Goal: Task Accomplishment & Management: Complete application form

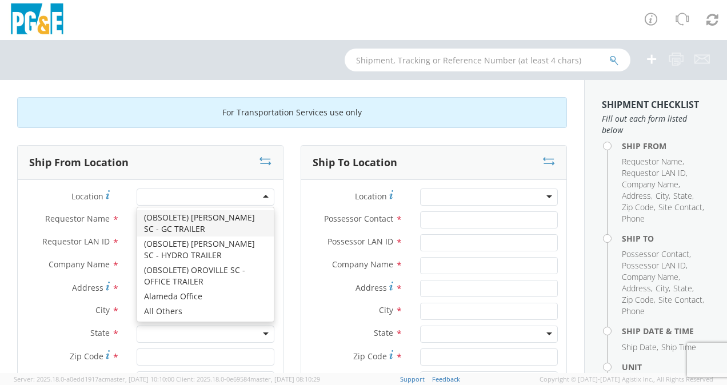
click at [157, 193] on div at bounding box center [206, 197] width 138 height 17
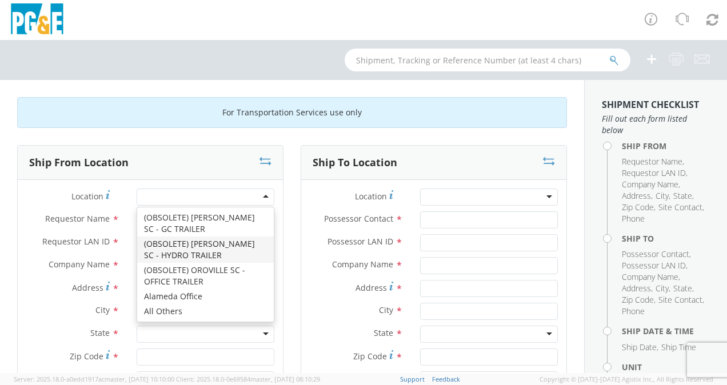
click at [107, 229] on div "Requestor Name *" at bounding box center [150, 222] width 265 height 23
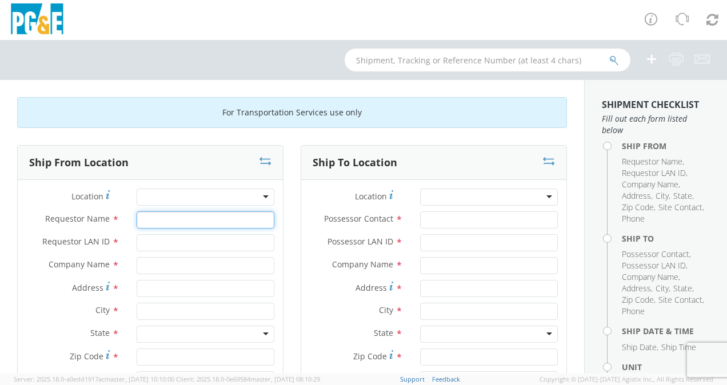
click at [152, 215] on input "Requestor Name *" at bounding box center [206, 219] width 138 height 17
type input "[PERSON_NAME]"
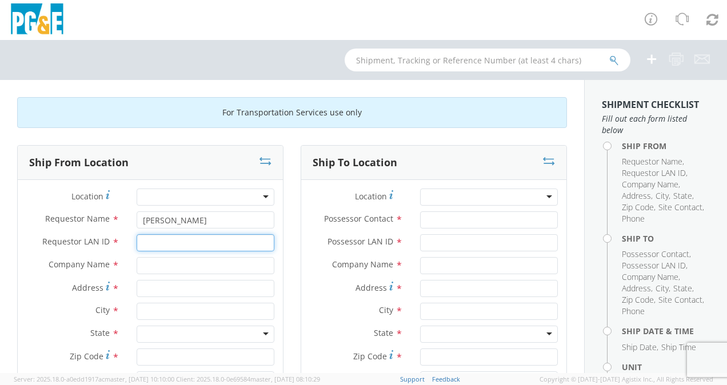
click at [159, 249] on input "Requestor LAN ID *" at bounding box center [206, 242] width 138 height 17
type input "mjp0"
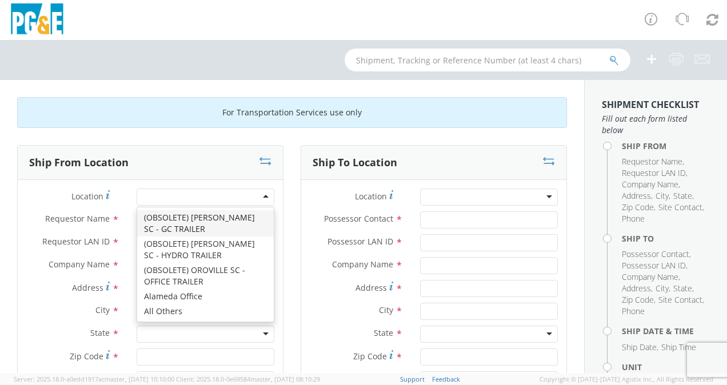
click at [150, 198] on div at bounding box center [206, 197] width 138 height 17
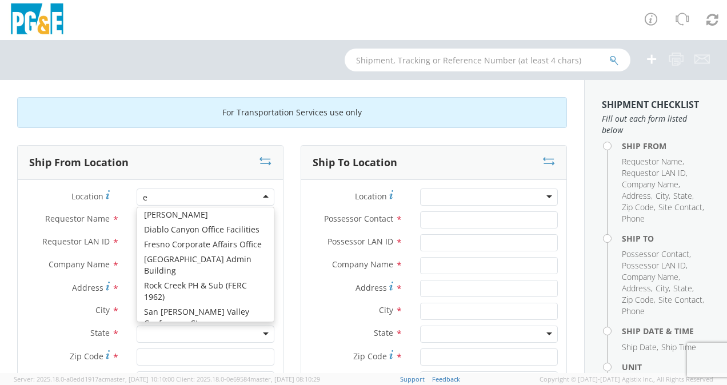
type input "eu"
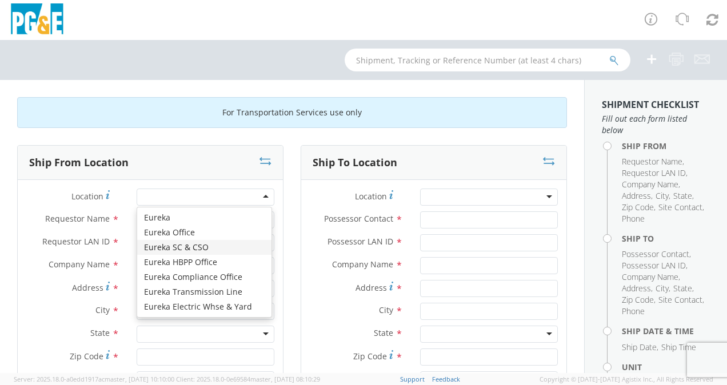
type input "PG&E"
type input "[STREET_ADDRESS]"
type input "EUREKA"
type input "95501"
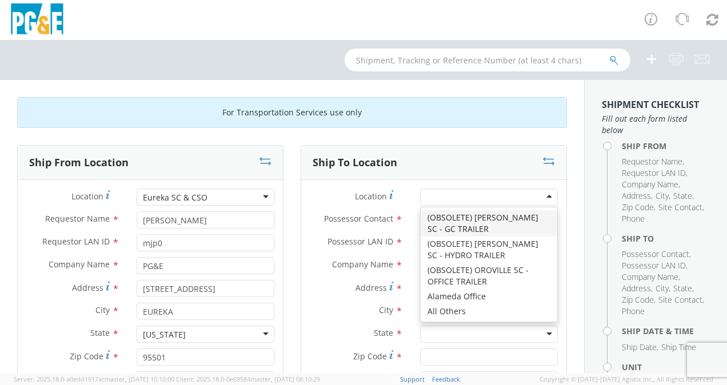
click at [437, 192] on div at bounding box center [489, 197] width 138 height 17
click at [395, 285] on span "*" at bounding box center [398, 288] width 7 height 13
click at [420, 285] on input "Address *" at bounding box center [489, 288] width 138 height 17
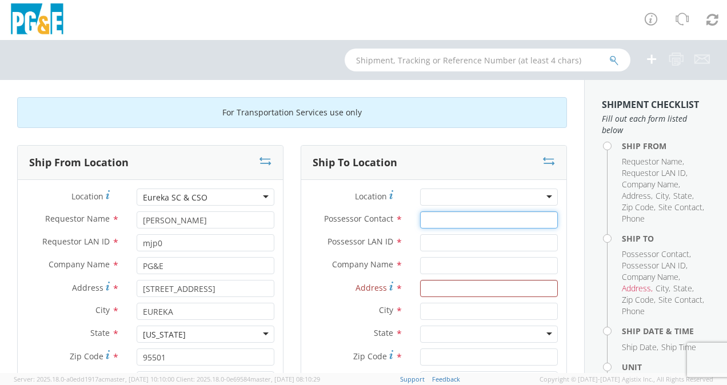
click at [420, 217] on input "Possessor Contact *" at bounding box center [489, 219] width 138 height 17
type input "[PERSON_NAME]"
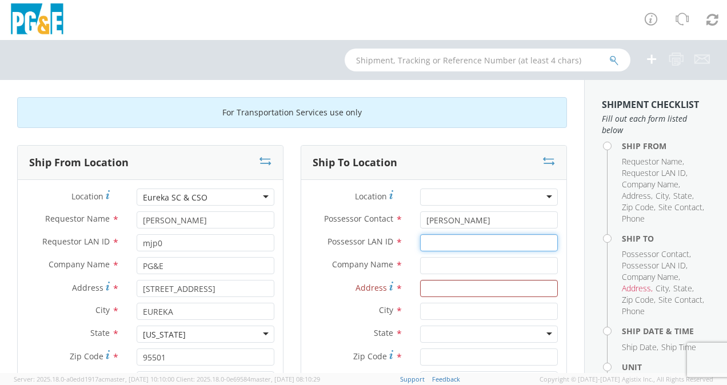
click at [425, 243] on input "Possessor LAN ID *" at bounding box center [489, 242] width 138 height 17
type input "mjp0"
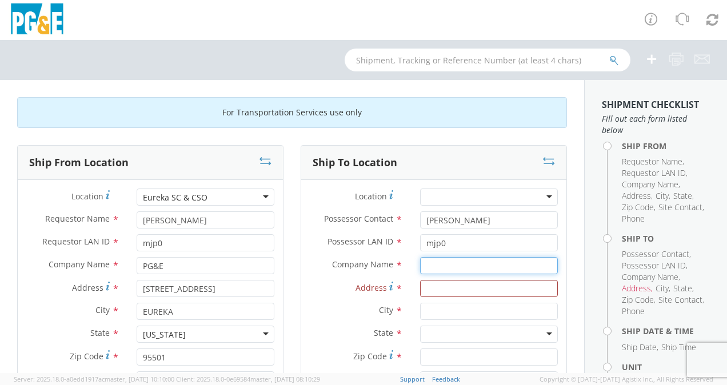
click at [459, 262] on input "text" at bounding box center [489, 265] width 138 height 17
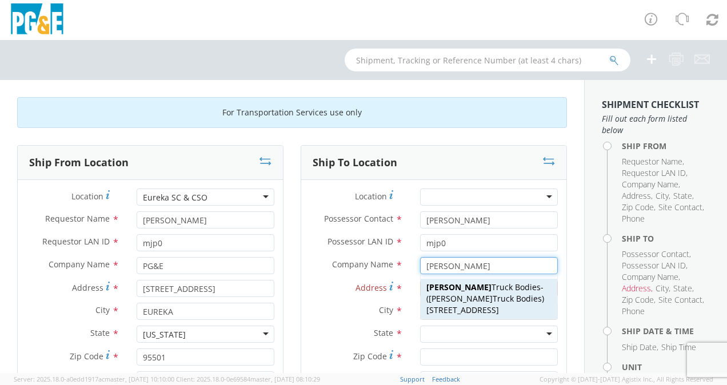
click at [474, 291] on span "[PERSON_NAME] Truck Bodies" at bounding box center [483, 287] width 114 height 11
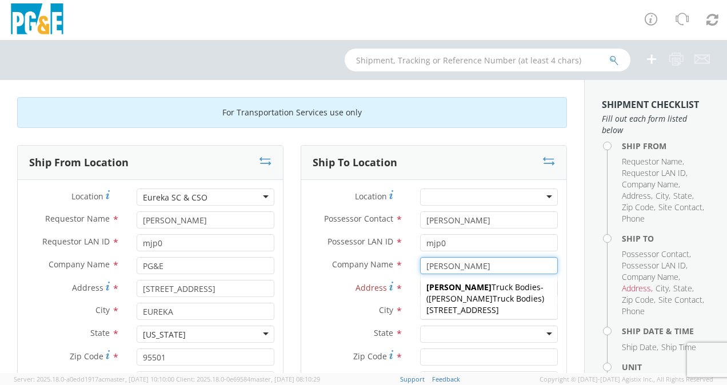
type input "[PERSON_NAME] Truck Bodies"
type input "[STREET_ADDRESS]"
type input "[GEOGRAPHIC_DATA]"
type input "93301"
type input "[PERSON_NAME] Truck Bodies"
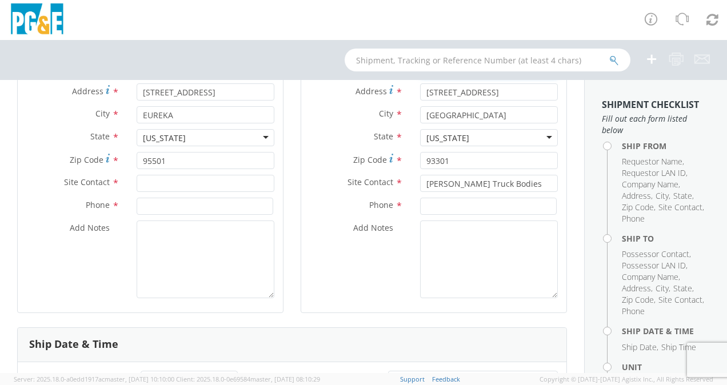
scroll to position [171, 0]
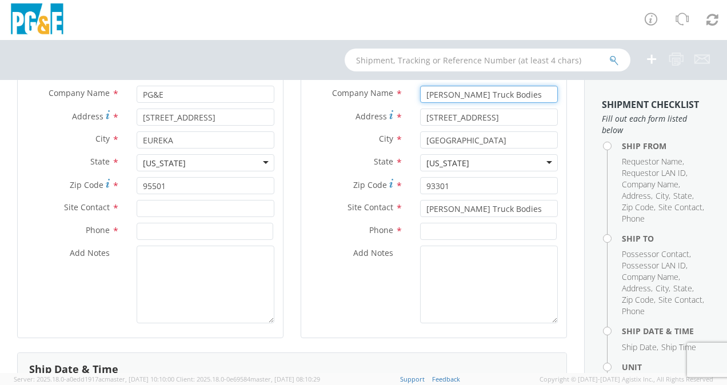
type input "[PERSON_NAME] Truck Bodies"
click at [374, 295] on div "Add Notes *" at bounding box center [433, 285] width 265 height 78
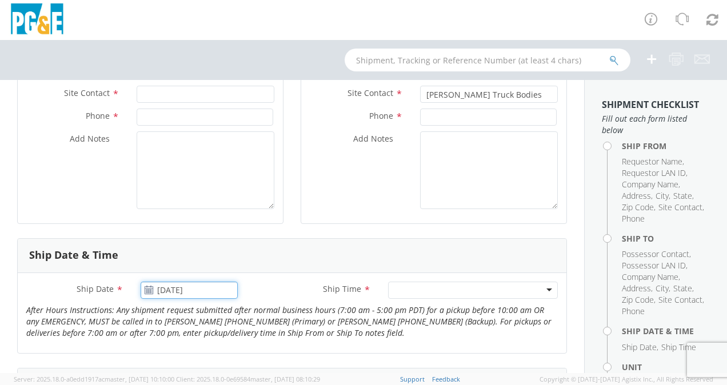
click at [181, 286] on input "[DATE]" at bounding box center [189, 290] width 97 height 17
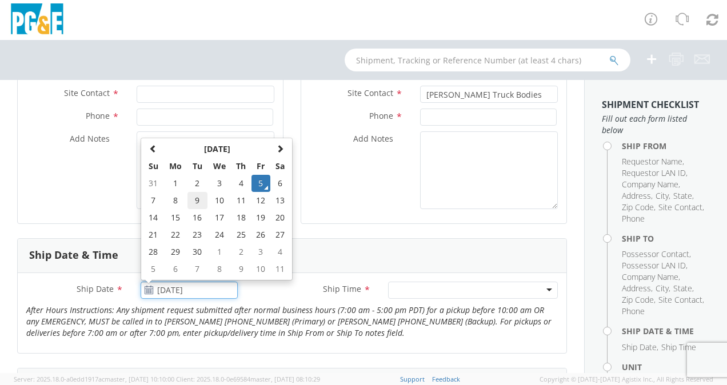
click at [194, 197] on td "9" at bounding box center [197, 200] width 20 height 17
type input "[DATE]"
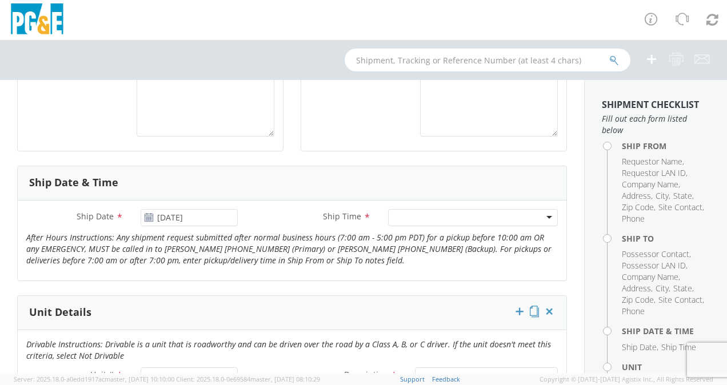
scroll to position [400, 0]
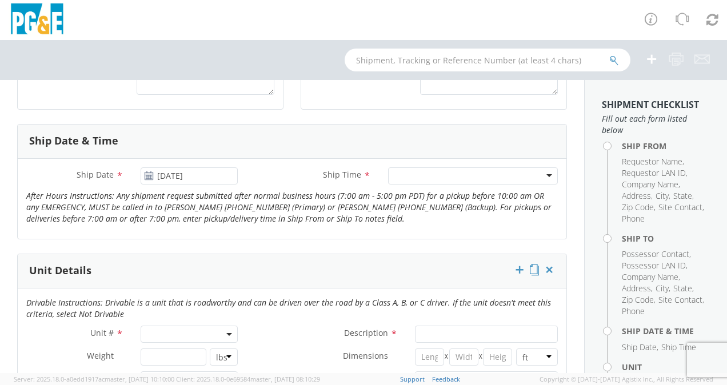
click at [146, 330] on span at bounding box center [189, 334] width 97 height 17
click at [182, 280] on input "search" at bounding box center [188, 286] width 90 height 17
paste input "B41848"
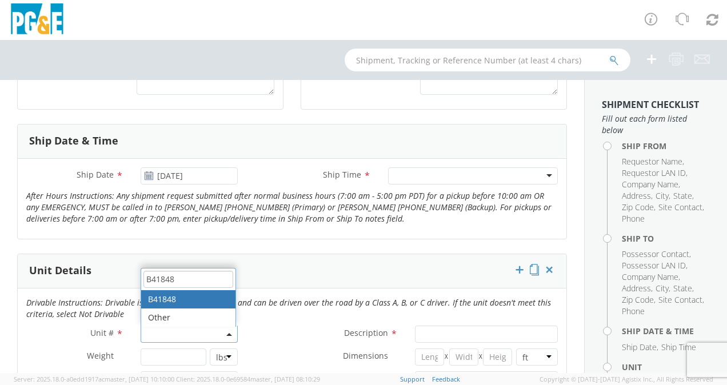
type input "B41848"
click at [293, 274] on div "Unit Details" at bounding box center [292, 271] width 549 height 34
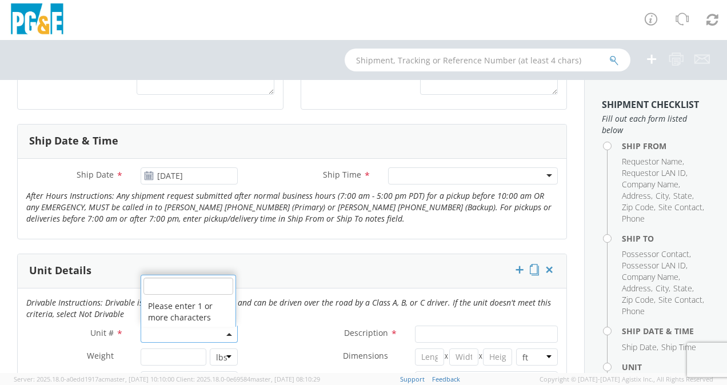
click at [163, 329] on span at bounding box center [189, 334] width 97 height 17
click at [175, 285] on input "search" at bounding box center [188, 286] width 90 height 17
paste input "B41848"
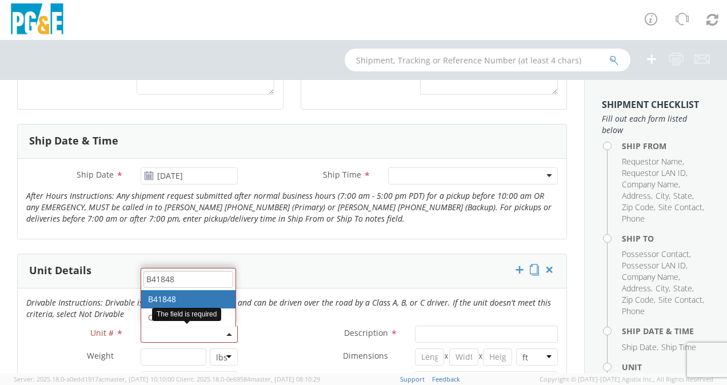
type input "B41848"
type input "TRUCK; WELDING >15000 4X2"
type input "30000"
select select "B41848"
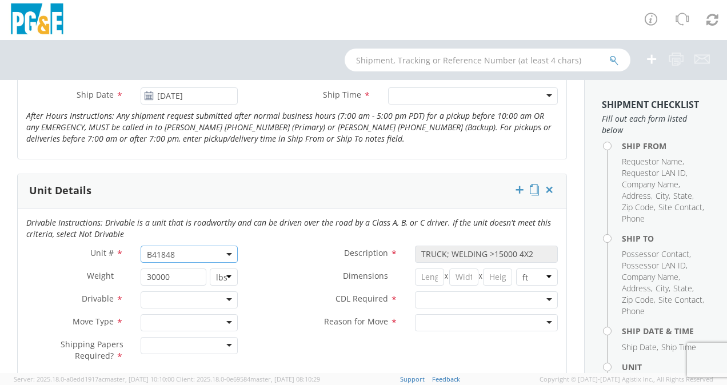
scroll to position [571, 0]
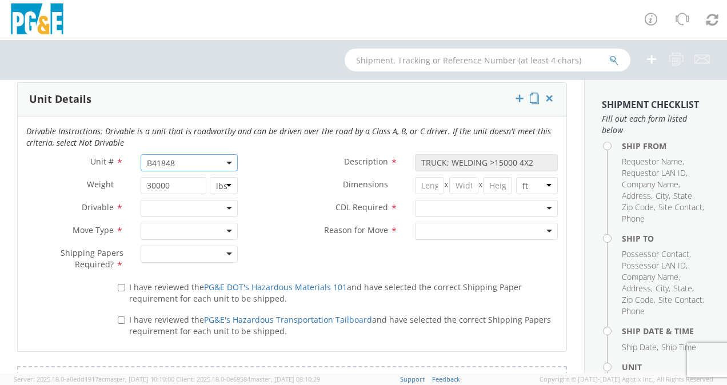
click at [225, 227] on div at bounding box center [189, 231] width 97 height 17
click at [224, 247] on div at bounding box center [189, 254] width 97 height 17
click at [121, 285] on input "I have reviewed the PG&E DOT's Hazardous Materials 101 and have selected the co…" at bounding box center [121, 287] width 7 height 7
checkbox input "true"
drag, startPoint x: 120, startPoint y: 318, endPoint x: 126, endPoint y: 313, distance: 7.3
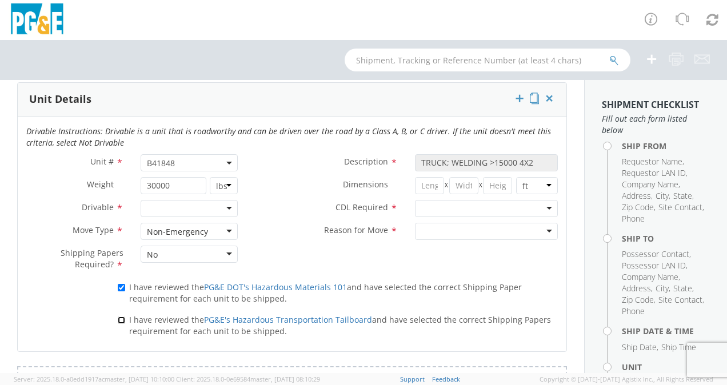
click at [121, 318] on input "I have reviewed the PG&E's Hazardous Transportation Tailboard and have selected…" at bounding box center [121, 320] width 7 height 7
checkbox input "true"
click at [423, 207] on div at bounding box center [486, 208] width 143 height 17
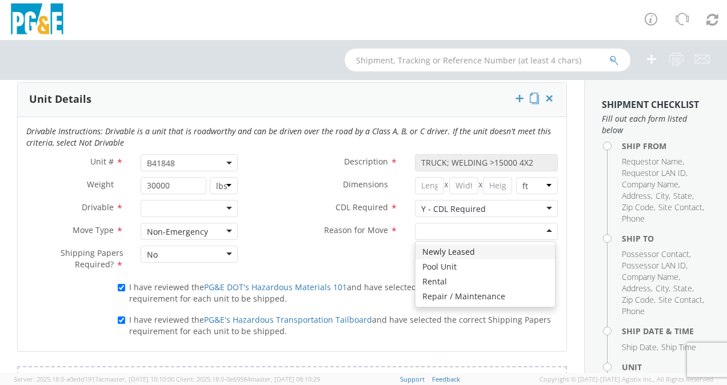
click at [437, 225] on div at bounding box center [486, 231] width 143 height 17
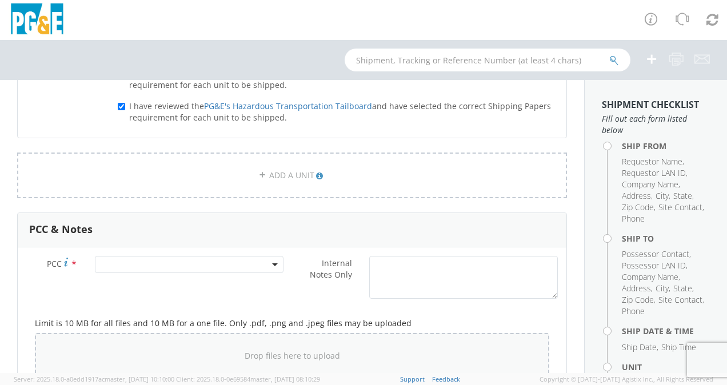
scroll to position [857, 0]
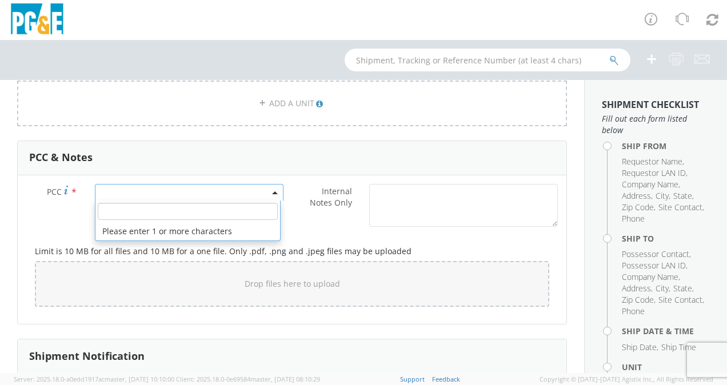
click at [123, 192] on span at bounding box center [189, 192] width 189 height 17
click at [131, 216] on input "number" at bounding box center [188, 211] width 180 height 17
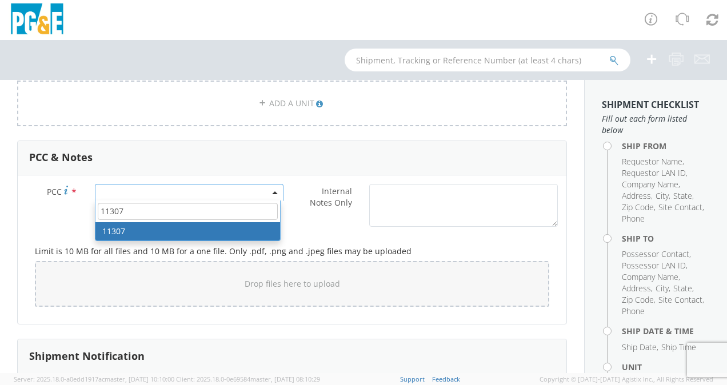
type input "11307"
select select "11307"
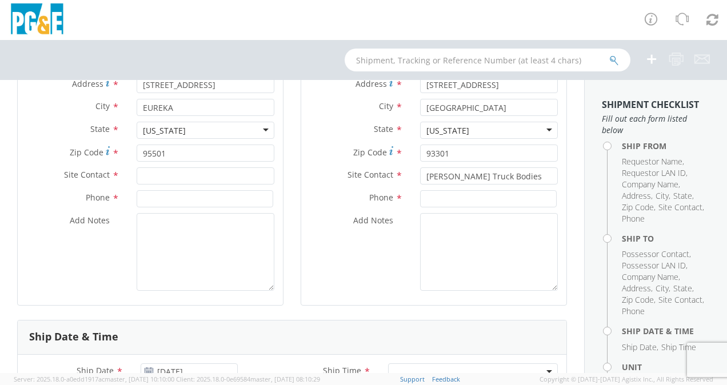
scroll to position [229, 0]
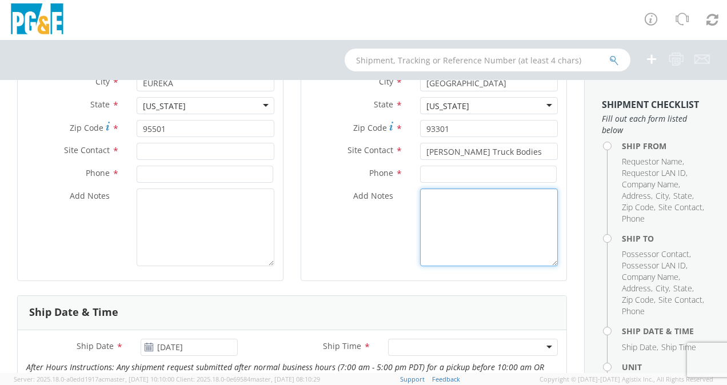
drag, startPoint x: 430, startPoint y: 212, endPoint x: 495, endPoint y: 199, distance: 66.9
click at [433, 210] on textarea "Add Notes *" at bounding box center [489, 228] width 138 height 78
type textarea "[PERSON_NAME] or [PERSON_NAME]"
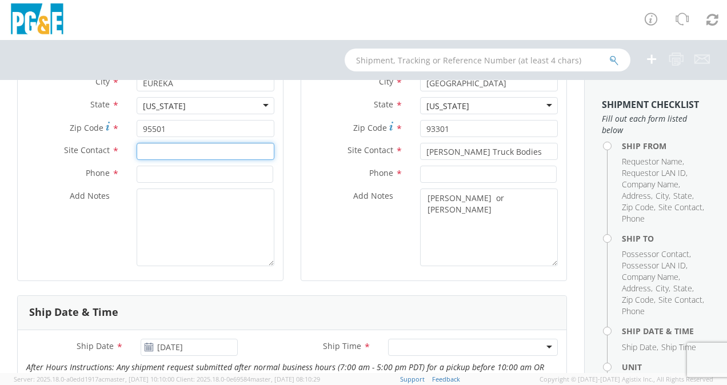
click at [157, 152] on input "text" at bounding box center [206, 151] width 138 height 17
type input "[PERSON_NAME]"
drag, startPoint x: 186, startPoint y: 153, endPoint x: 133, endPoint y: 146, distance: 54.2
click at [56, 153] on div "Site Contact * [PERSON_NAME]" at bounding box center [150, 151] width 265 height 17
click at [153, 173] on input at bounding box center [205, 174] width 137 height 17
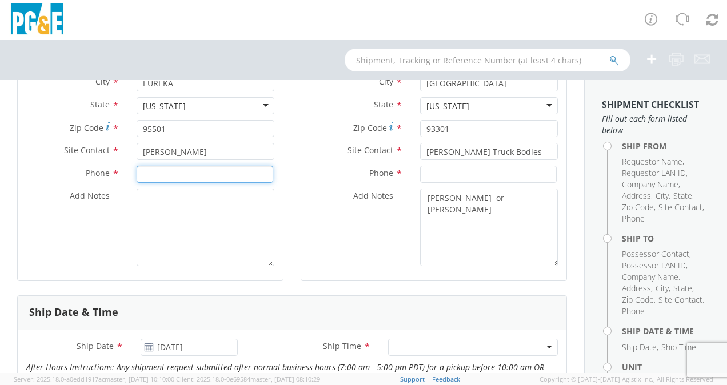
paste input "[PHONE_NUMBER]"
type input "[PHONE_NUMBER]"
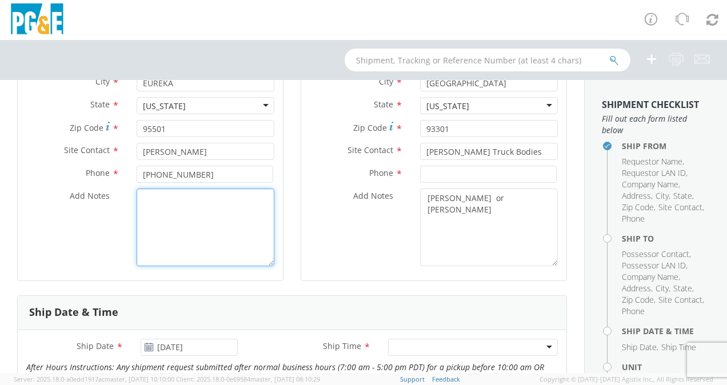
click at [161, 197] on textarea "Add Notes *" at bounding box center [206, 228] width 138 height 78
type textarea "G"
paste textarea "[PHONE_NUMBER]"
paste textarea "[PERSON_NAME] @ [PHONE_NUMBER]"
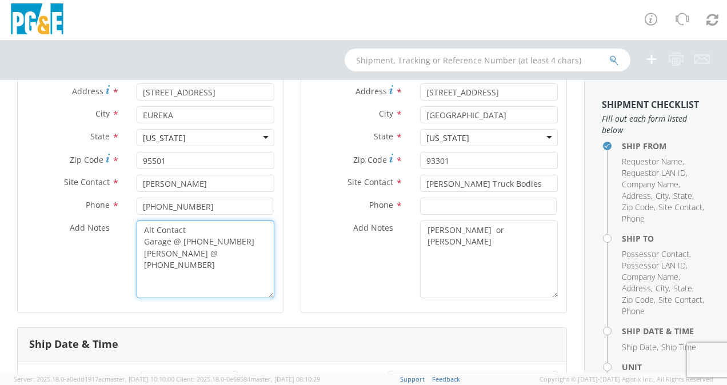
scroll to position [171, 0]
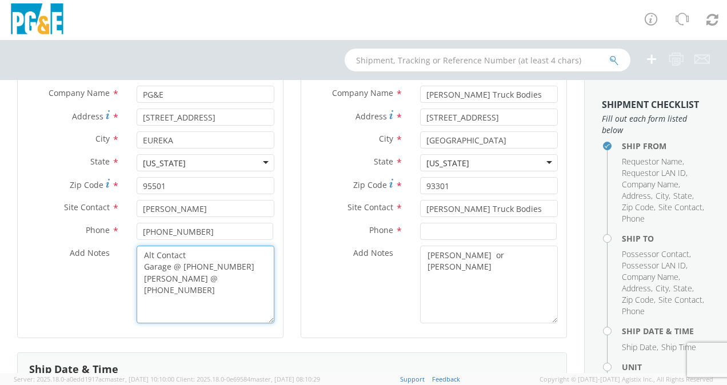
type textarea "Alt Contact Garage @ [PHONE_NUMBER] [PERSON_NAME] @ [PHONE_NUMBER]"
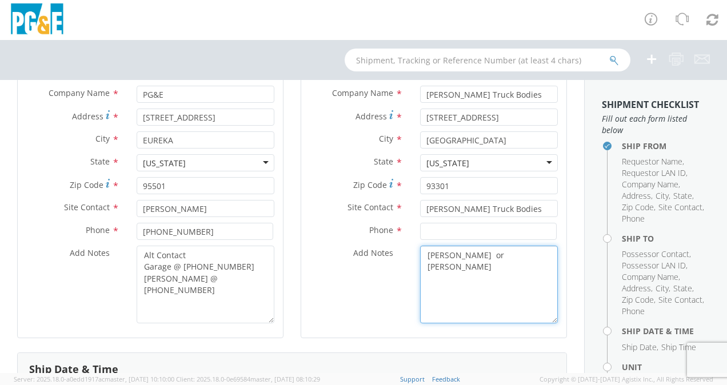
drag, startPoint x: 485, startPoint y: 256, endPoint x: 491, endPoint y: 254, distance: 6.5
click at [487, 256] on textarea "[PERSON_NAME] or [PERSON_NAME]" at bounding box center [489, 285] width 138 height 78
type textarea "[PERSON_NAME] or [PERSON_NAME]"
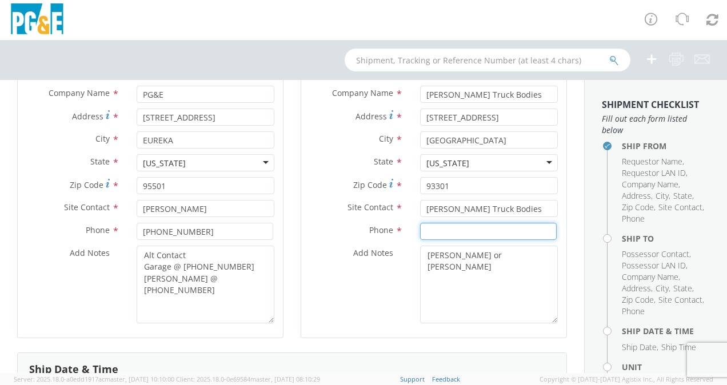
click at [446, 229] on input at bounding box center [488, 231] width 137 height 17
paste input "[PHONE_NUMBER]"
type input "[PHONE_NUMBER]"
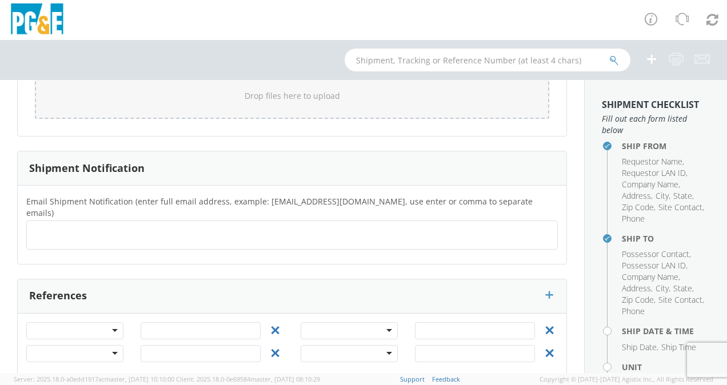
scroll to position [1048, 0]
click at [77, 319] on div at bounding box center [74, 327] width 97 height 17
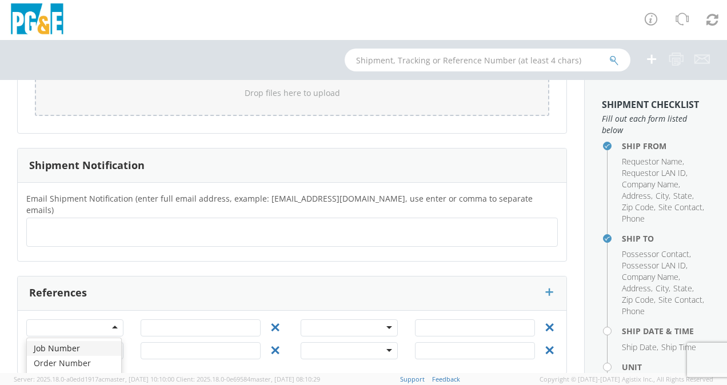
click at [47, 223] on ul at bounding box center [291, 232] width 521 height 19
paste input "[EMAIL_ADDRESS][DOMAIN_NAME]"
type input "[EMAIL_ADDRESS][DOMAIN_NAME]"
click at [131, 223] on ul at bounding box center [291, 232] width 521 height 19
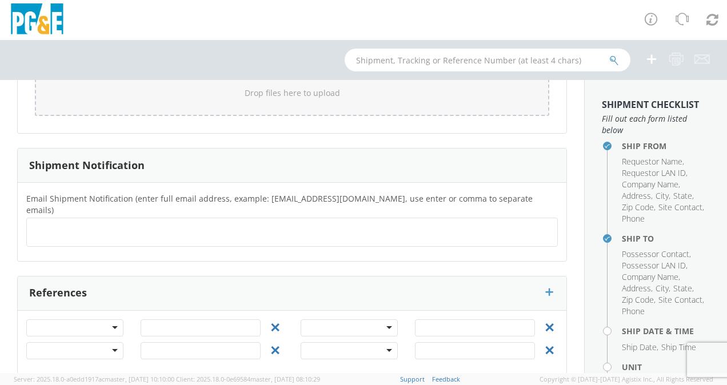
scroll to position [0, 0]
paste input "[EMAIL_ADDRESS][DOMAIN_NAME]"
type input "[EMAIL_ADDRESS][DOMAIN_NAME]"
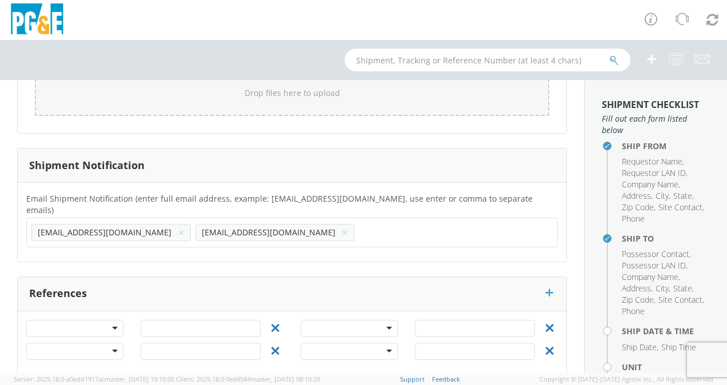
click at [251, 223] on ul "[EMAIL_ADDRESS][DOMAIN_NAME] × [EMAIL_ADDRESS][DOMAIN_NAME] ×" at bounding box center [291, 232] width 521 height 19
paste input "[PERSON_NAME][EMAIL_ADDRESS][DOMAIN_NAME]"
type input "[PERSON_NAME][EMAIL_ADDRESS][DOMAIN_NAME]"
click at [343, 225] on ul "[EMAIL_ADDRESS][DOMAIN_NAME] × [EMAIL_ADDRESS][DOMAIN_NAME] ×" at bounding box center [291, 232] width 521 height 19
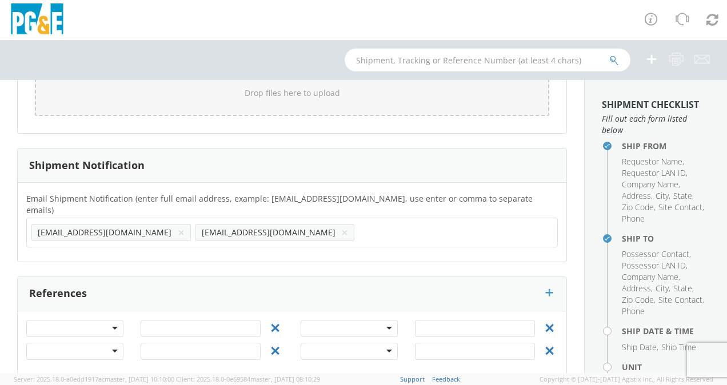
scroll to position [0, 0]
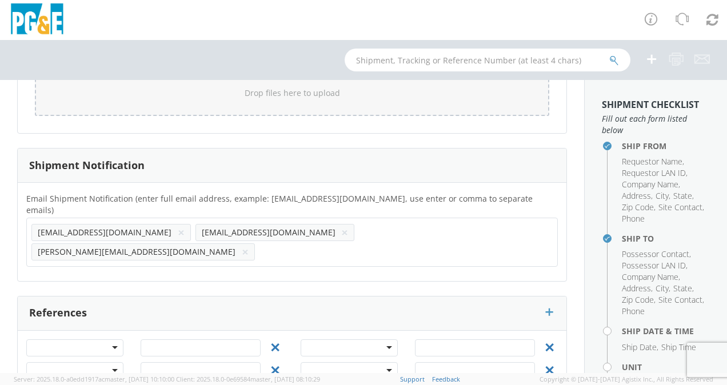
paste input "[PERSON_NAME][EMAIL_ADDRESS][DOMAIN_NAME]"
type input "[PERSON_NAME][EMAIL_ADDRESS][DOMAIN_NAME]"
click at [493, 223] on ul "[EMAIL_ADDRESS][DOMAIN_NAME] × [EMAIL_ADDRESS][DOMAIN_NAME] × [PERSON_NAME][EMA…" at bounding box center [291, 242] width 521 height 39
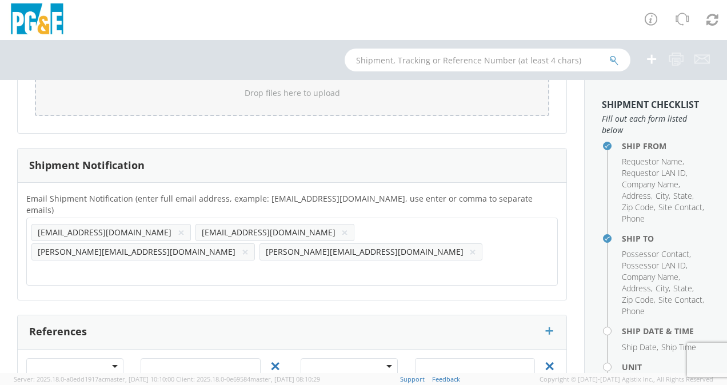
paste input "[PERSON_NAME][EMAIL_ADDRESS][DOMAIN_NAME]"
type input "[PERSON_NAME][EMAIL_ADDRESS][DOMAIN_NAME]"
click at [197, 243] on ul "[EMAIL_ADDRESS][DOMAIN_NAME] × [EMAIL_ADDRESS][DOMAIN_NAME] × [PERSON_NAME][EMA…" at bounding box center [291, 252] width 521 height 58
paste input "[EMAIL_ADDRESS][DOMAIN_NAME]"
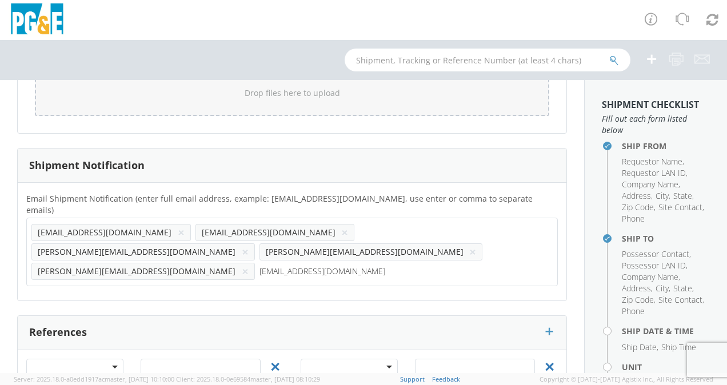
type input "[EMAIL_ADDRESS][DOMAIN_NAME]"
click at [346, 239] on ul "[EMAIL_ADDRESS][DOMAIN_NAME] × [EMAIL_ADDRESS][DOMAIN_NAME] × [PERSON_NAME][EMA…" at bounding box center [291, 252] width 521 height 58
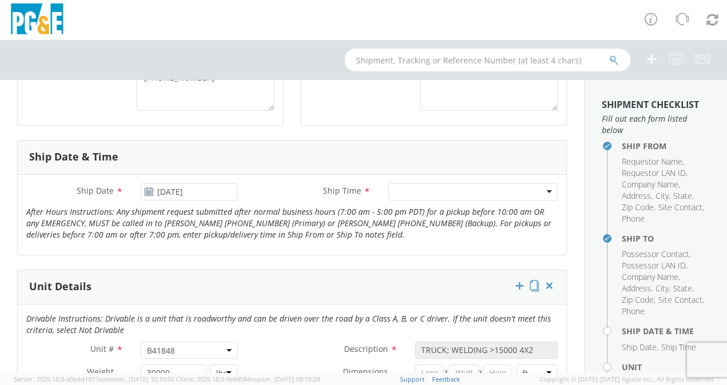
scroll to position [400, 0]
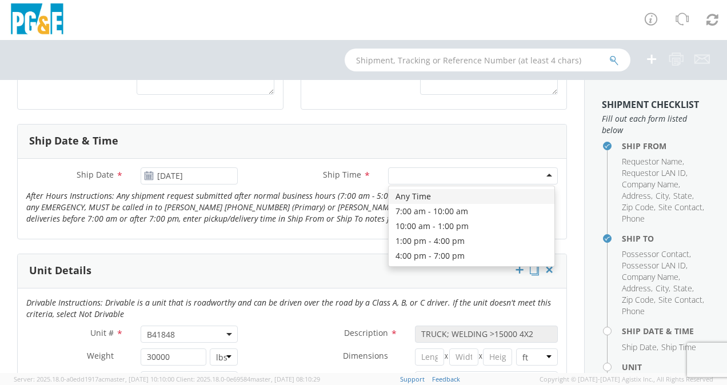
click at [408, 178] on div at bounding box center [473, 175] width 170 height 17
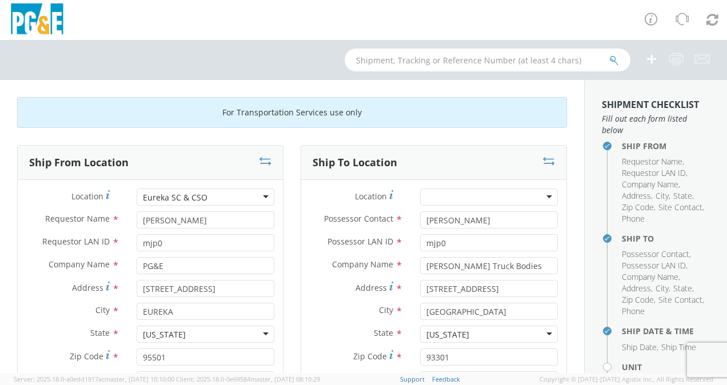
scroll to position [171, 0]
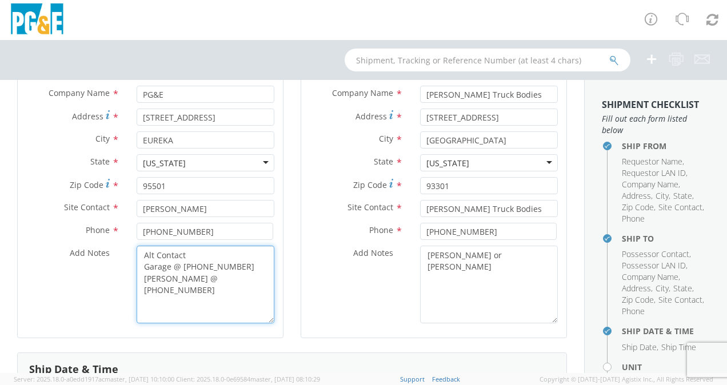
click at [187, 298] on textarea "Alt Contact Garage @ [PHONE_NUMBER] [PERSON_NAME] @ [PHONE_NUMBER]" at bounding box center [206, 285] width 138 height 78
click at [263, 276] on textarea "Alt Contact Garage @ [PHONE_NUMBER] [PERSON_NAME] @ [PHONE_NUMBER]" at bounding box center [206, 285] width 138 height 78
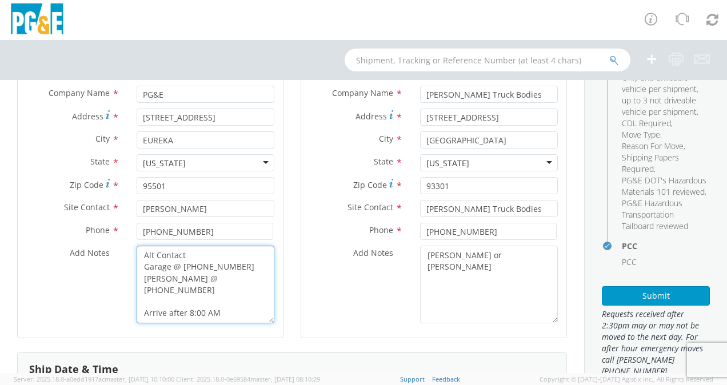
scroll to position [365, 0]
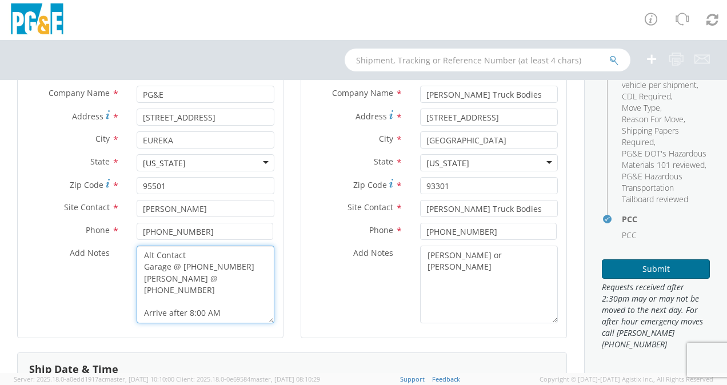
type textarea "Alt Contact Garage @ [PHONE_NUMBER] [PERSON_NAME] @ [PHONE_NUMBER] Arrive after…"
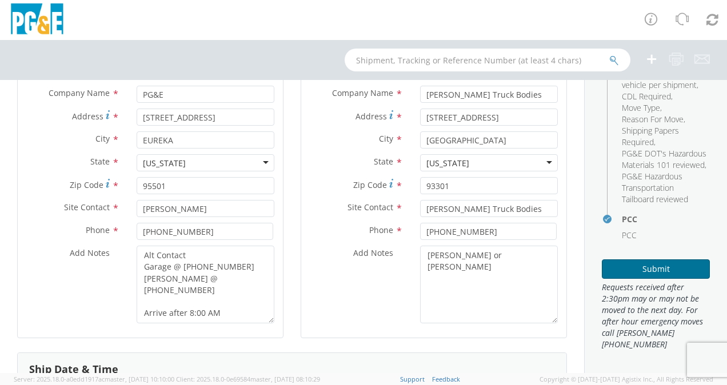
click at [654, 271] on button "Submit" at bounding box center [656, 268] width 108 height 19
click at [653, 266] on button "Submit" at bounding box center [656, 268] width 108 height 19
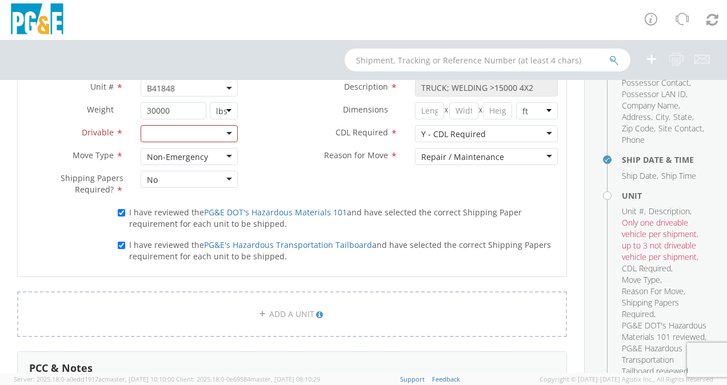
scroll to position [629, 0]
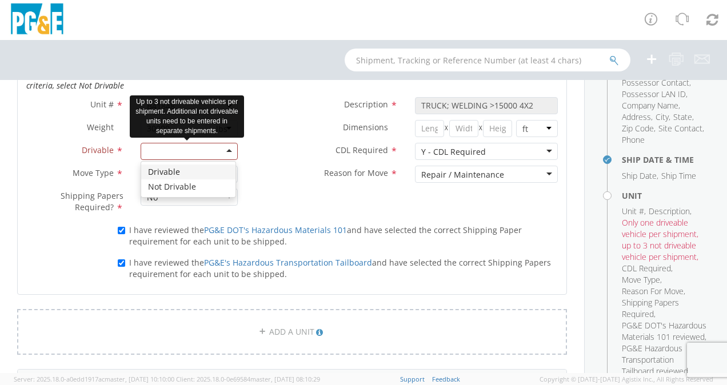
click at [226, 148] on div at bounding box center [189, 151] width 97 height 17
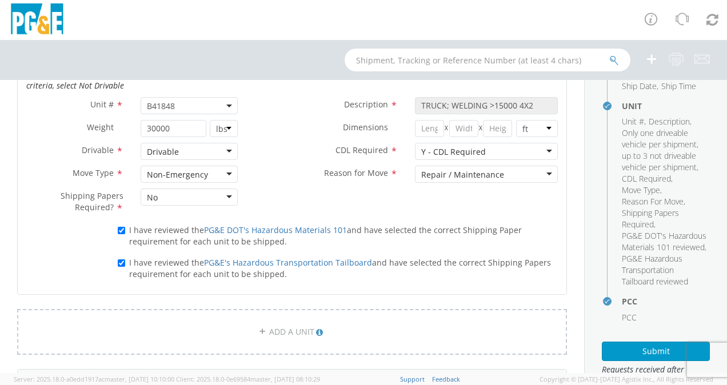
scroll to position [365, 0]
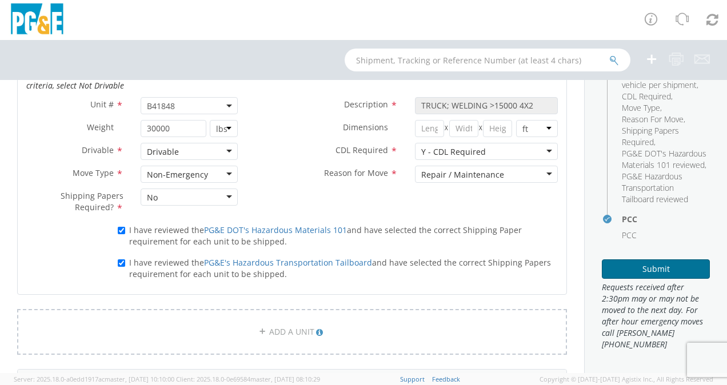
click at [643, 266] on button "Submit" at bounding box center [656, 268] width 108 height 19
